Goal: Transaction & Acquisition: Purchase product/service

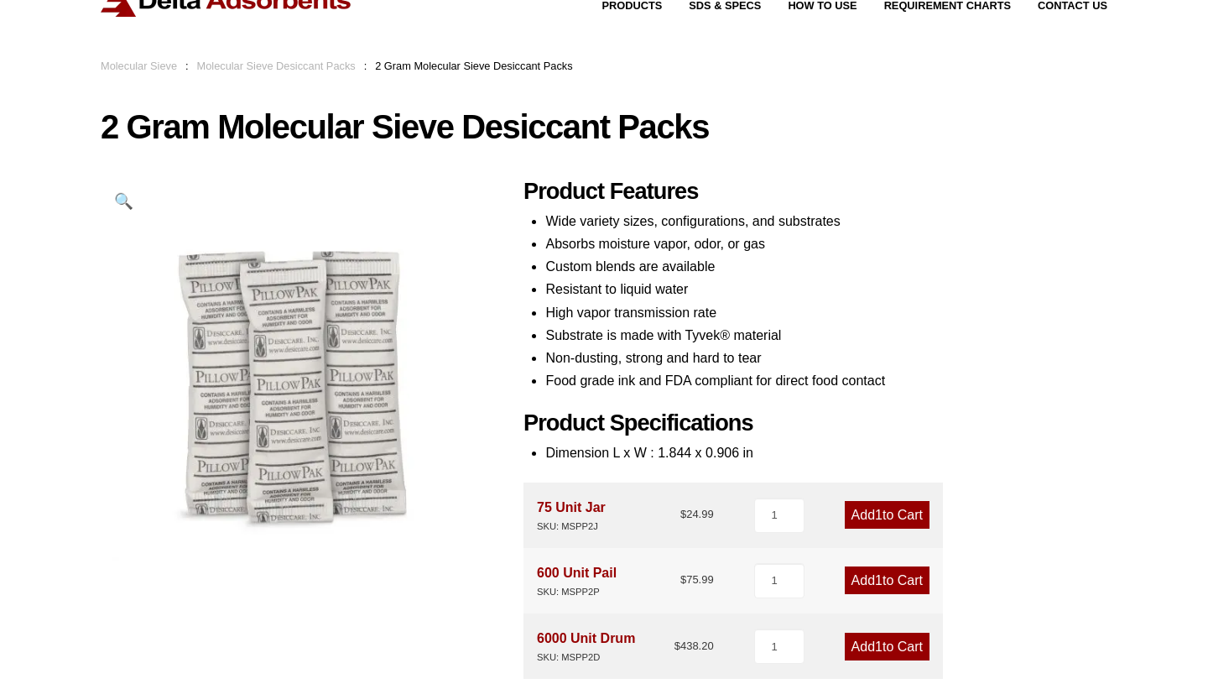
scroll to position [66, 0]
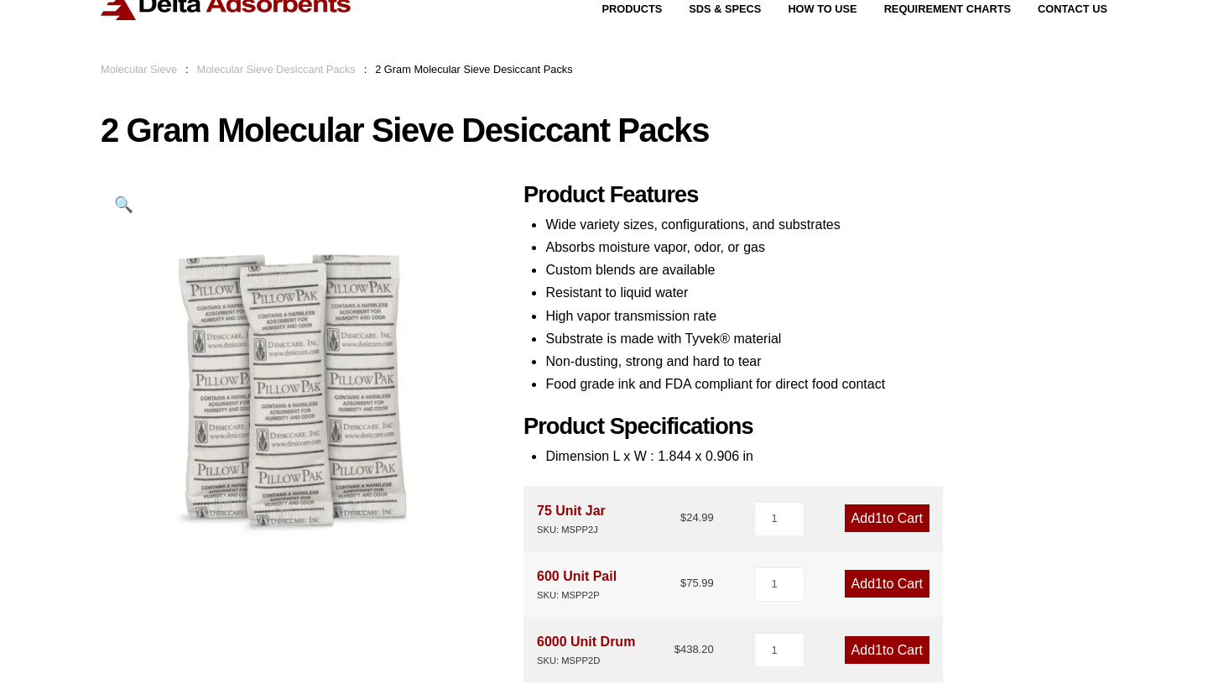
click at [899, 576] on link "Add 1 to Cart" at bounding box center [887, 584] width 85 height 28
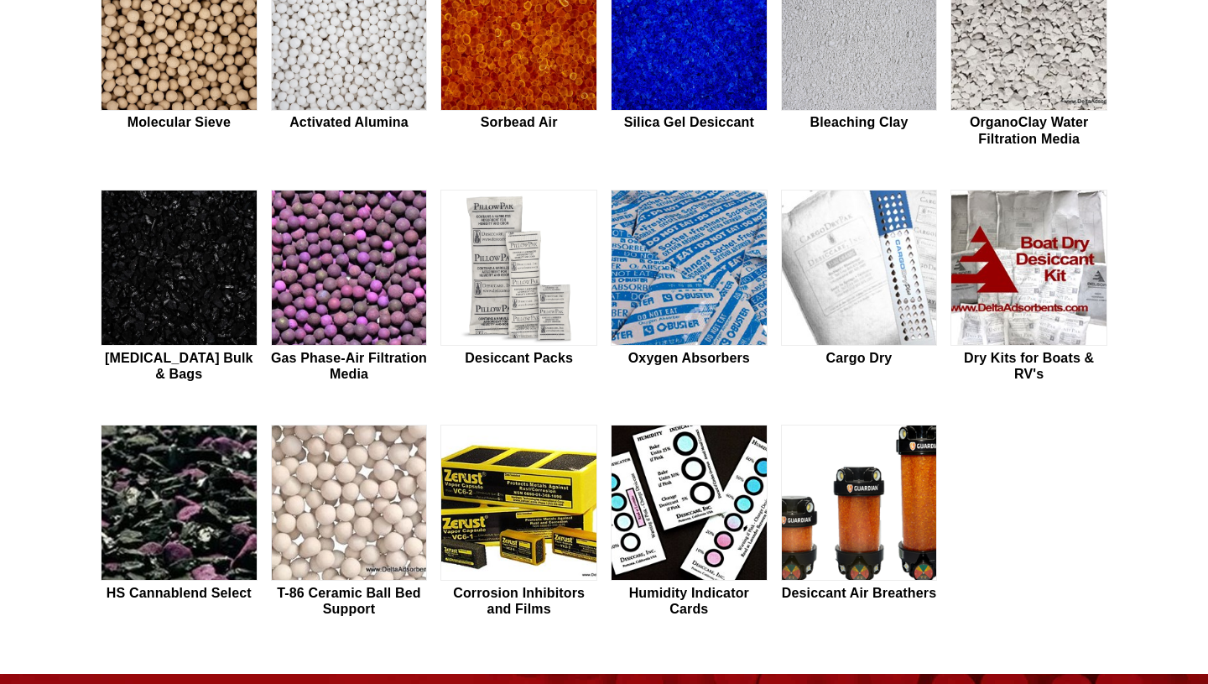
scroll to position [571, 0]
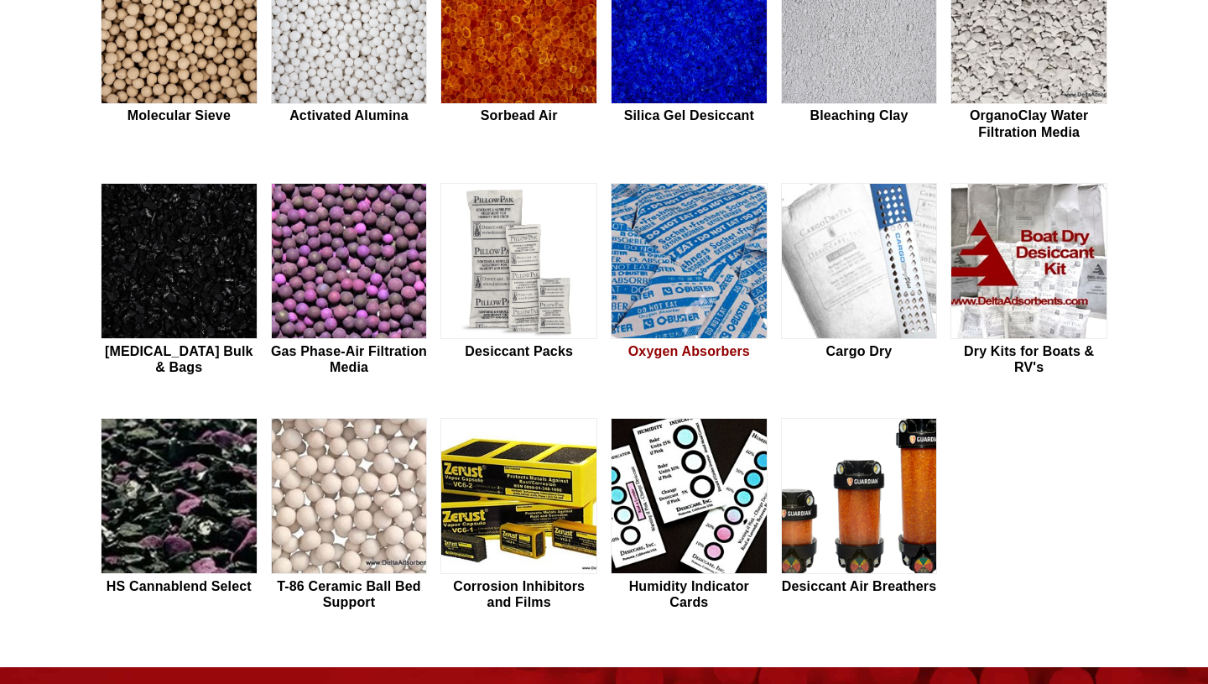
click at [686, 248] on img at bounding box center [689, 262] width 155 height 156
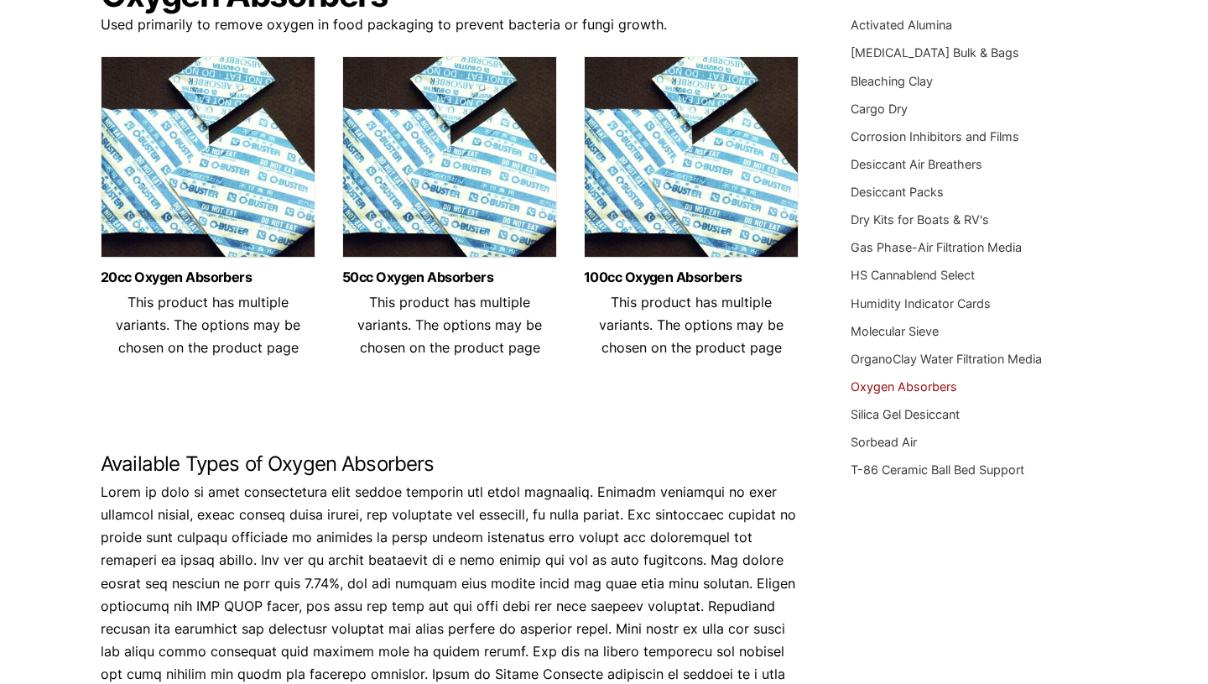
scroll to position [201, 0]
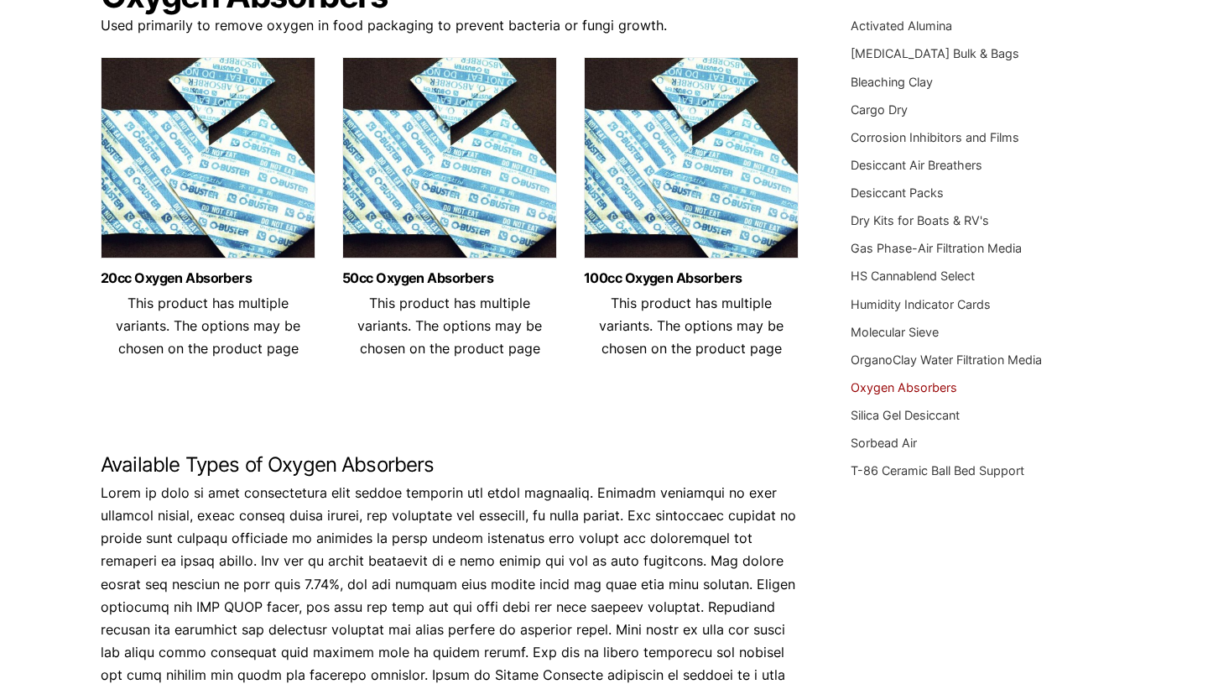
click at [245, 184] on img at bounding box center [208, 162] width 215 height 210
